Goal: Obtain resource: Download file/media

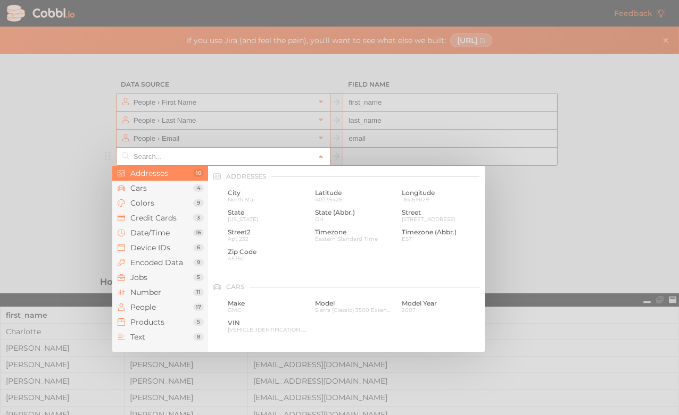
click at [190, 156] on input "text" at bounding box center [223, 157] width 184 height 18
click at [148, 244] on span "Device IDs" at bounding box center [161, 248] width 63 height 9
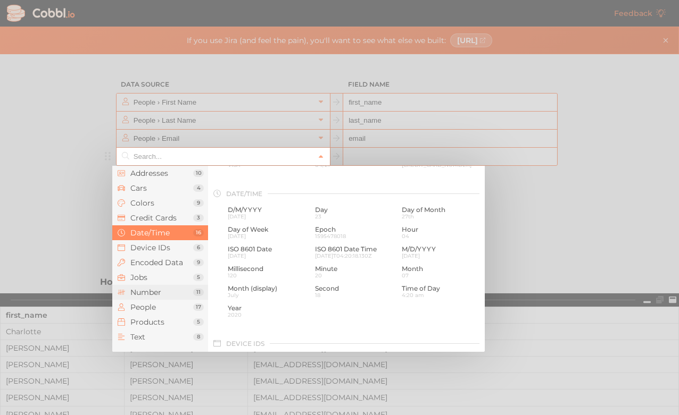
click at [148, 285] on li "Number 11" at bounding box center [160, 292] width 96 height 15
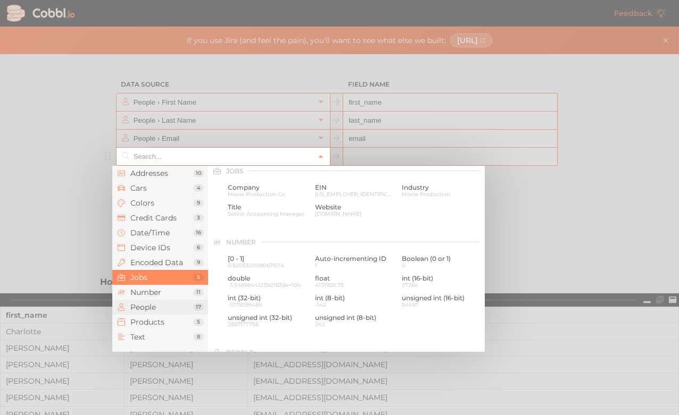
click at [148, 310] on span "People" at bounding box center [161, 307] width 63 height 9
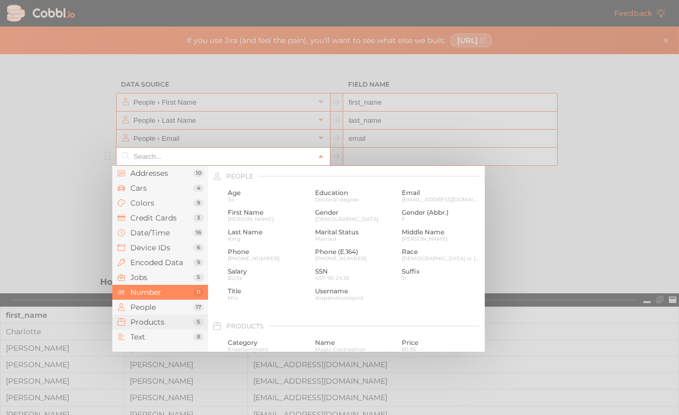
click at [148, 322] on span "Products" at bounding box center [161, 322] width 63 height 9
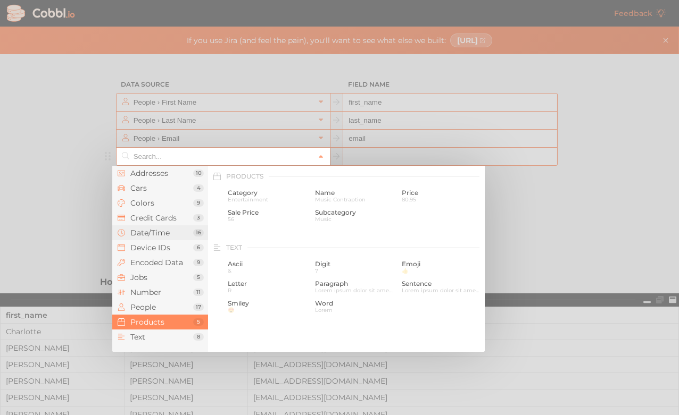
click at [163, 228] on li "Date/Time 16" at bounding box center [160, 233] width 96 height 15
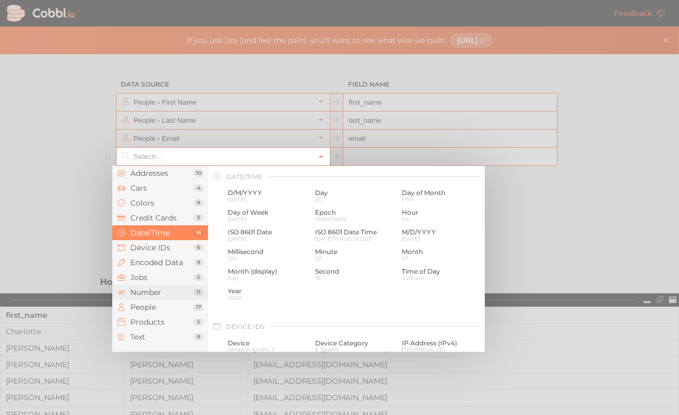
click at [145, 287] on li "Number 11" at bounding box center [160, 292] width 96 height 15
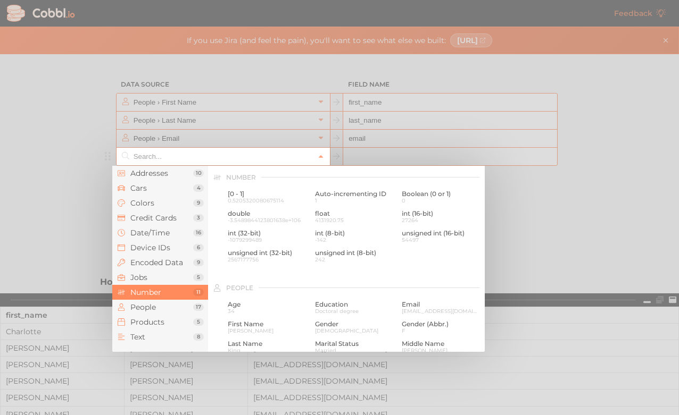
scroll to position [709, 0]
click at [145, 233] on span "Date/Time" at bounding box center [161, 233] width 63 height 9
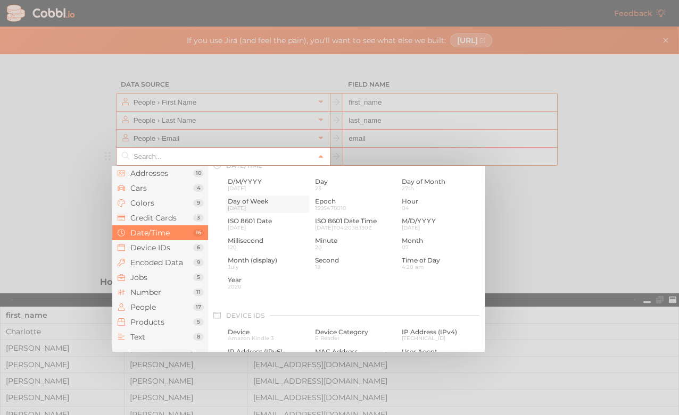
scroll to position [324, 0]
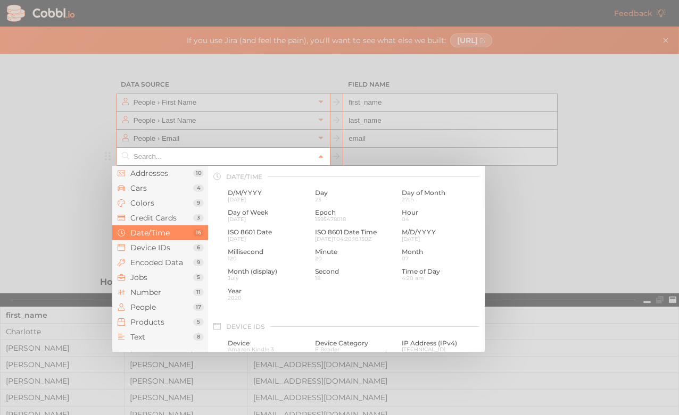
click at [443, 117] on div at bounding box center [339, 207] width 679 height 415
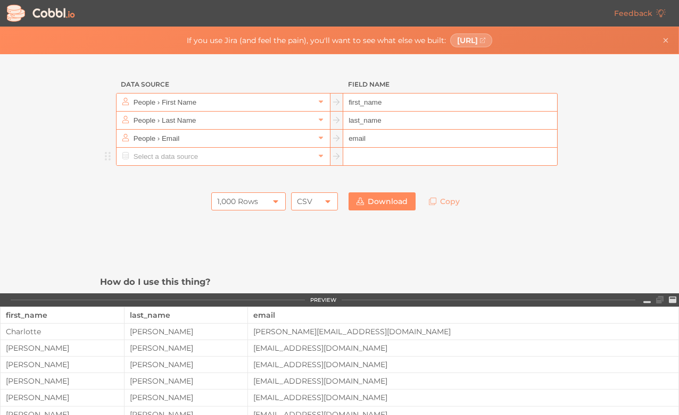
click at [265, 203] on div "1,000 Rows" at bounding box center [248, 202] width 74 height 18
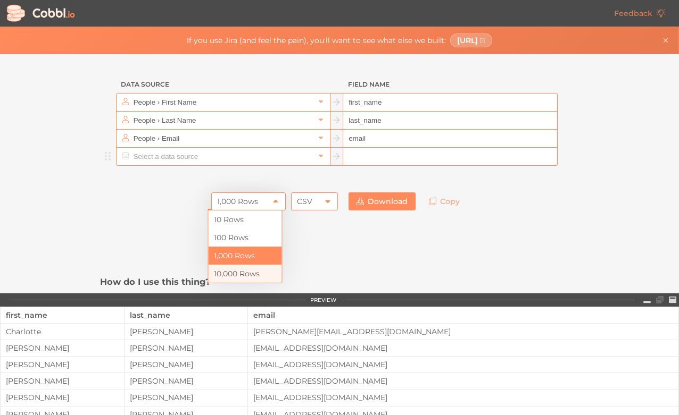
click at [243, 273] on li "10,000 Rows" at bounding box center [245, 274] width 73 height 18
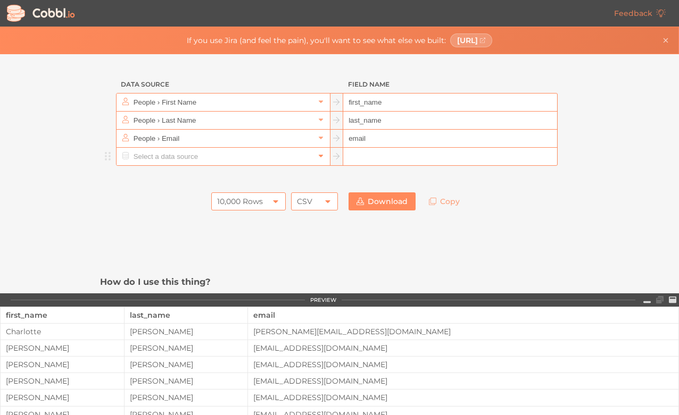
click at [317, 160] on icon at bounding box center [320, 155] width 7 height 7
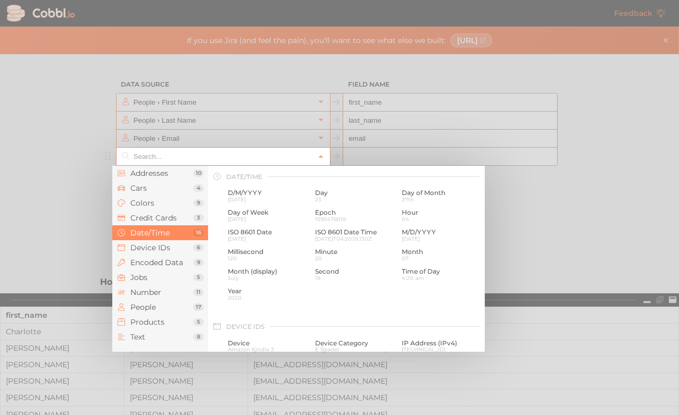
click at [213, 93] on div at bounding box center [339, 207] width 679 height 415
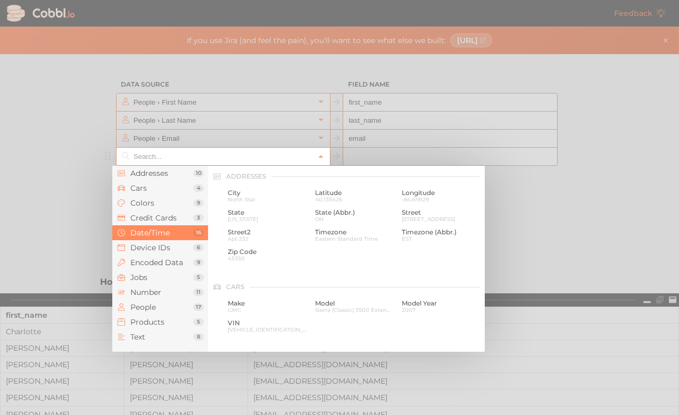
click at [272, 160] on input "text" at bounding box center [223, 157] width 184 height 18
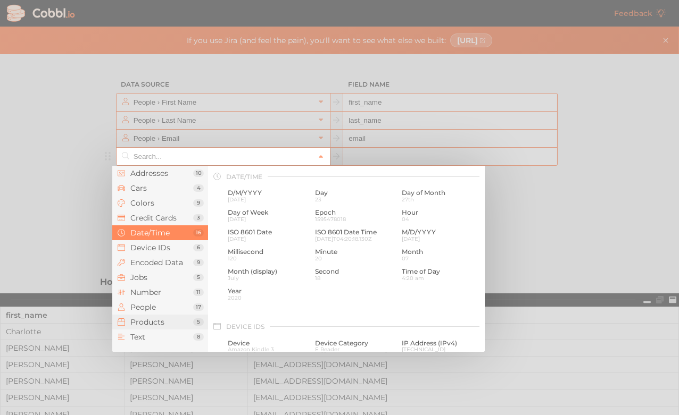
click at [156, 326] on span "Products" at bounding box center [161, 322] width 63 height 9
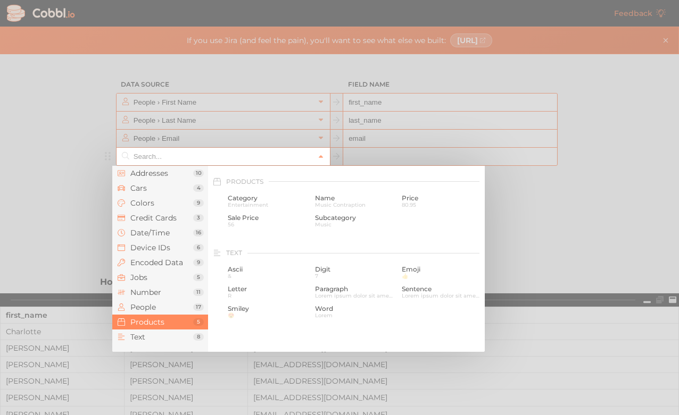
scroll to position [969, 0]
click at [550, 203] on div at bounding box center [339, 207] width 679 height 415
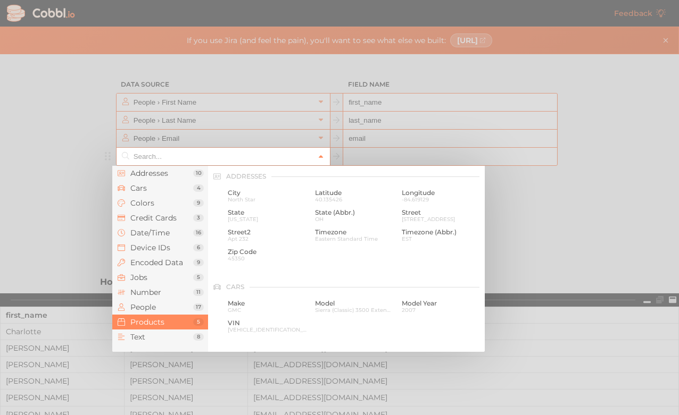
click at [314, 154] on link at bounding box center [320, 156] width 13 height 11
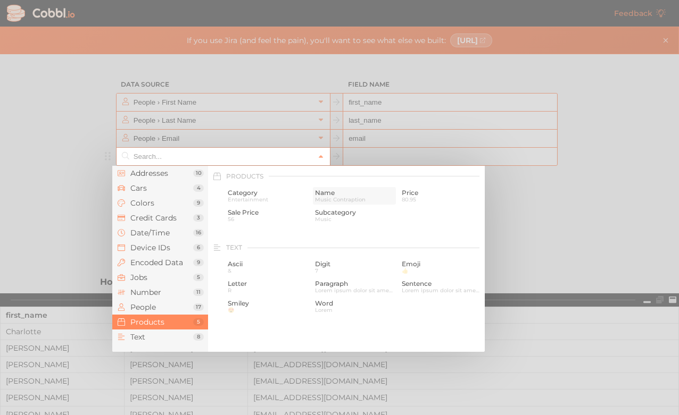
click at [332, 202] on span "Music Contraption" at bounding box center [354, 200] width 79 height 6
type input "Products › Name"
type input "name"
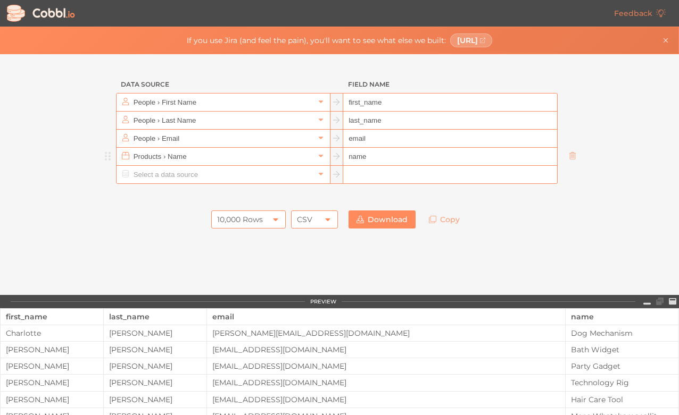
click at [370, 223] on link "Download" at bounding box center [381, 220] width 67 height 18
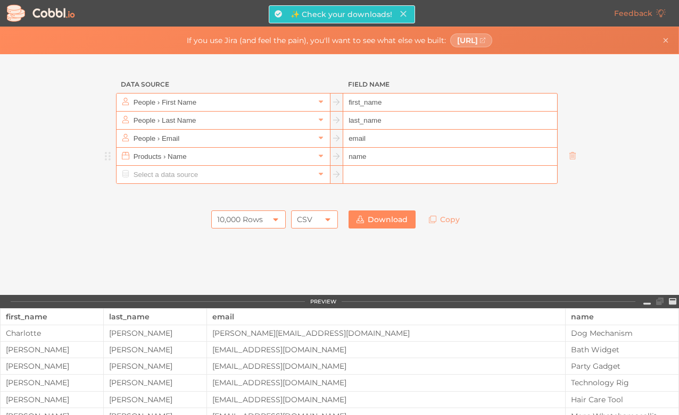
click at [509, 3] on div "Feedback" at bounding box center [339, 13] width 679 height 27
